Goal: Navigation & Orientation: Find specific page/section

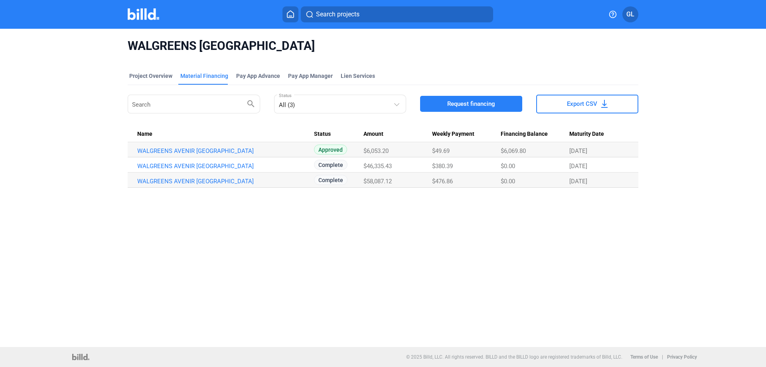
click at [139, 12] on img at bounding box center [144, 14] width 32 height 12
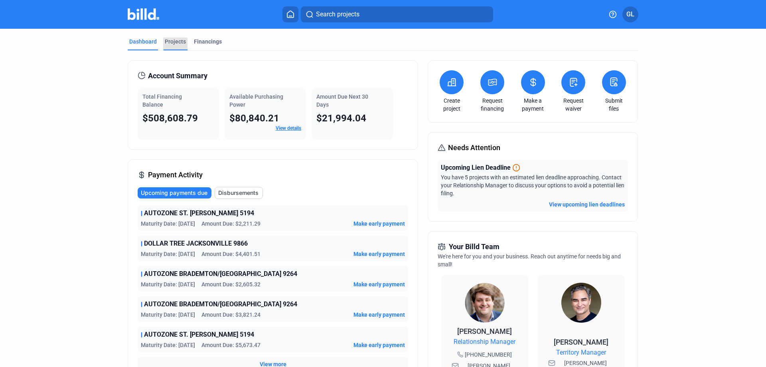
click at [171, 43] on div "Projects" at bounding box center [175, 42] width 21 height 8
